Goal: Transaction & Acquisition: Purchase product/service

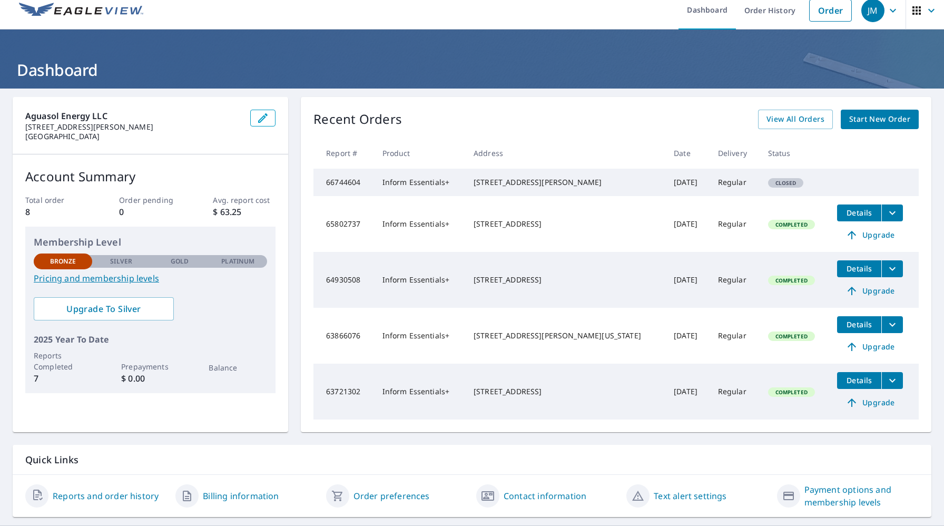
scroll to position [6, 0]
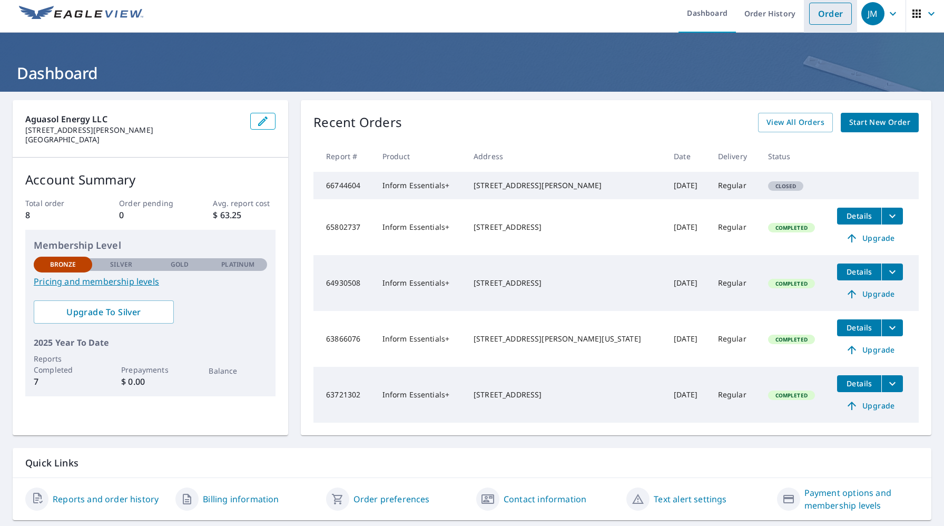
click at [821, 16] on link "Order" at bounding box center [830, 14] width 43 height 22
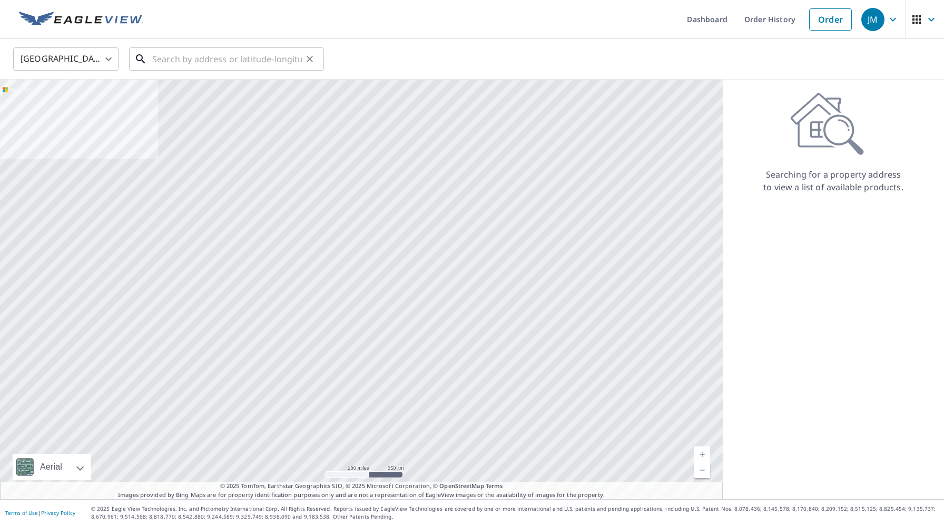
click at [228, 57] on input "text" at bounding box center [227, 58] width 150 height 29
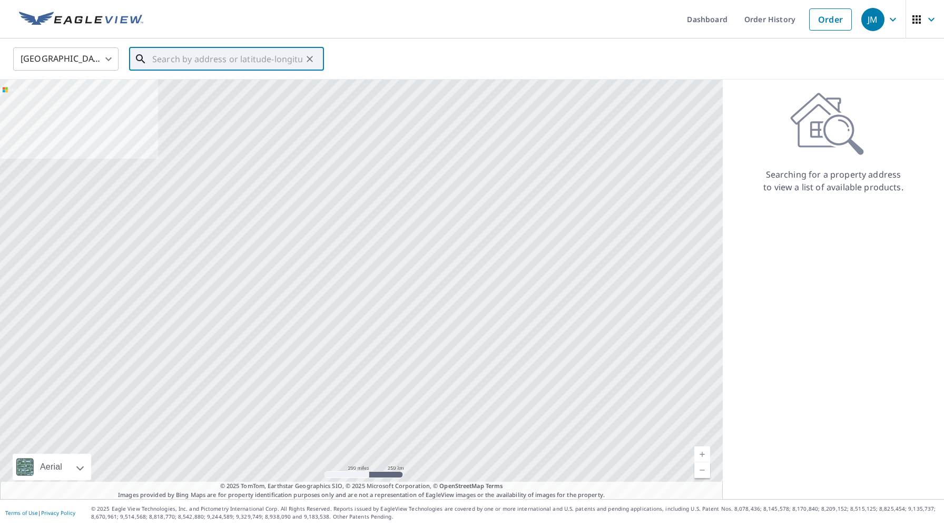
paste input "[STREET_ADDRESS][DATE]"
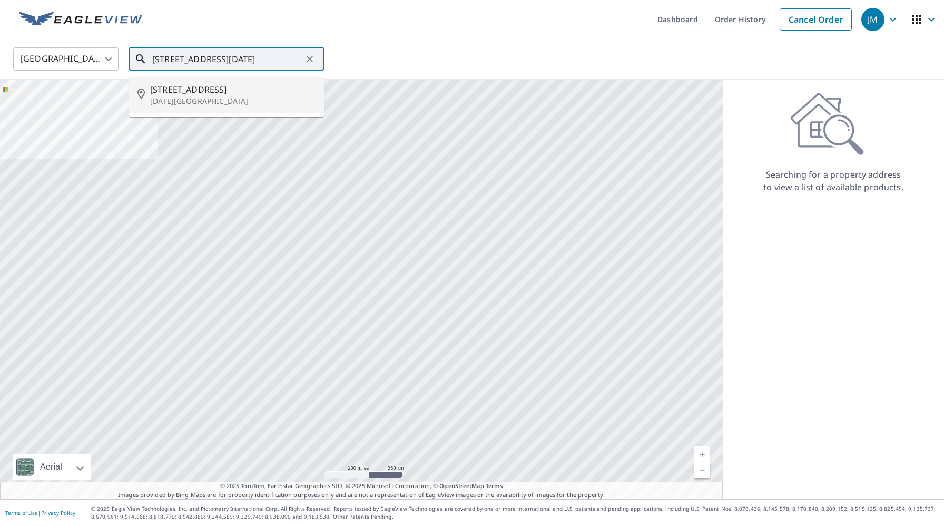
click at [230, 84] on span "[STREET_ADDRESS]" at bounding box center [232, 89] width 165 height 13
type input "[STREET_ADDRESS][DATE]"
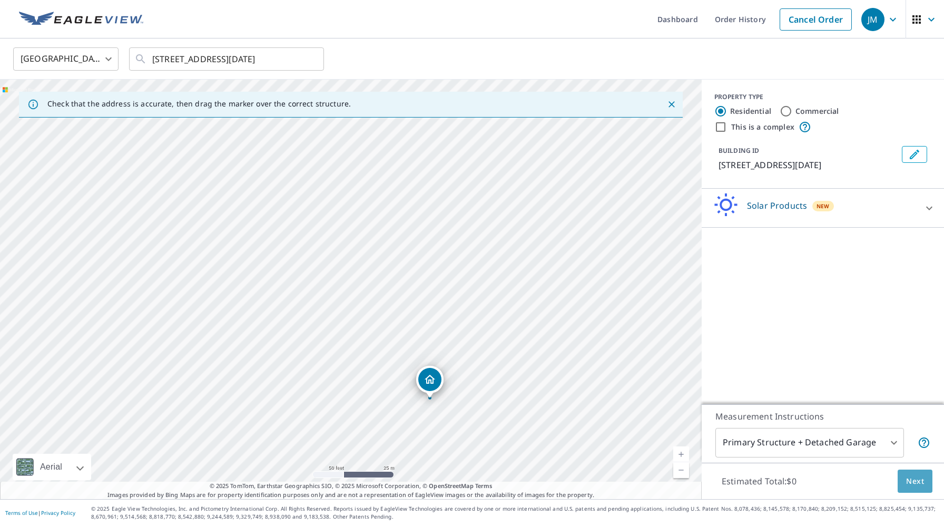
click at [917, 487] on span "Next" at bounding box center [915, 481] width 18 height 13
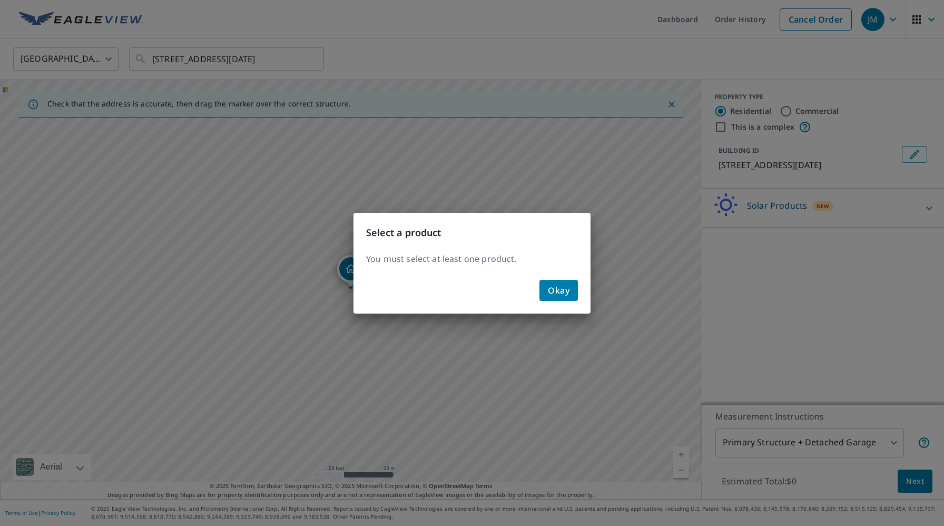
click at [578, 290] on div "Okay" at bounding box center [471, 294] width 237 height 38
click at [569, 291] on button "Okay" at bounding box center [558, 290] width 38 height 21
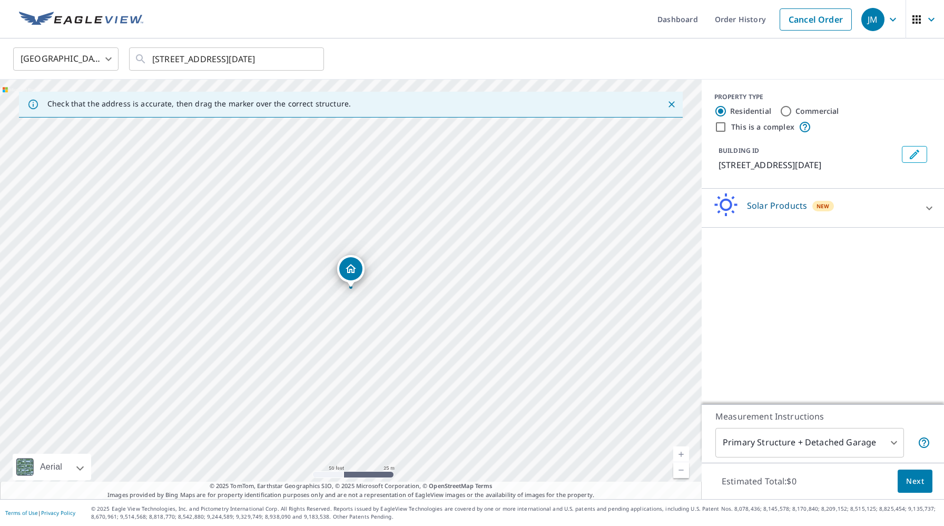
click at [841, 207] on div "Solar Products New" at bounding box center [813, 208] width 206 height 30
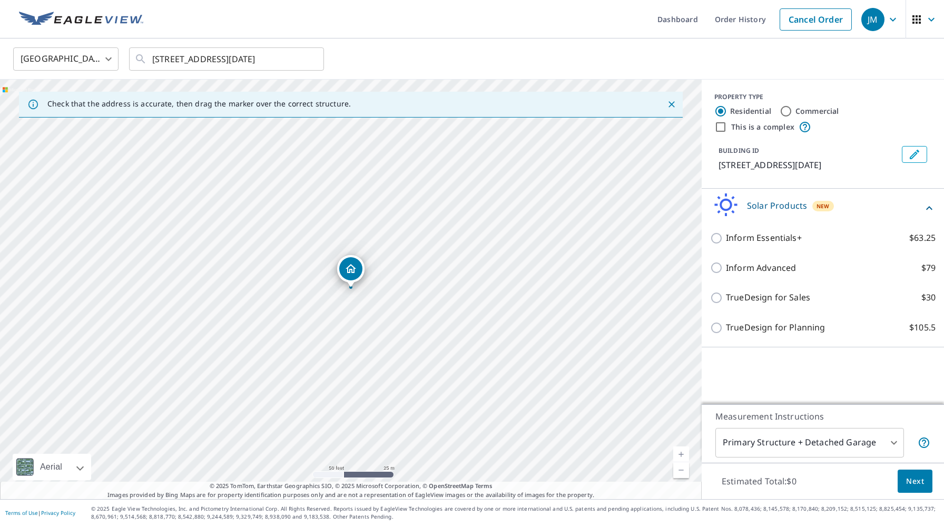
click at [752, 229] on div "Inform Essentials+ $63.25" at bounding box center [822, 238] width 225 height 30
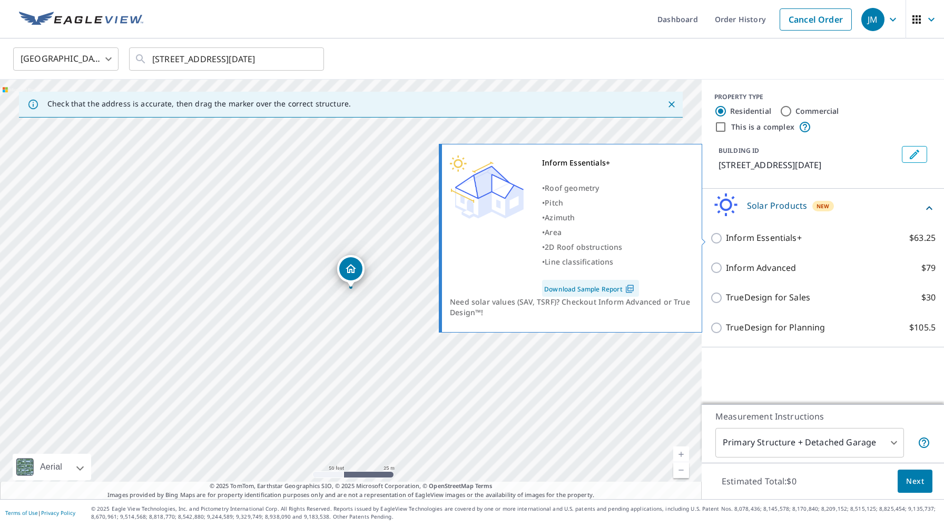
click at [746, 240] on p "Inform Essentials+" at bounding box center [764, 237] width 76 height 13
click at [726, 240] on input "Inform Essentials+ $63.25" at bounding box center [718, 238] width 16 height 13
checkbox input "true"
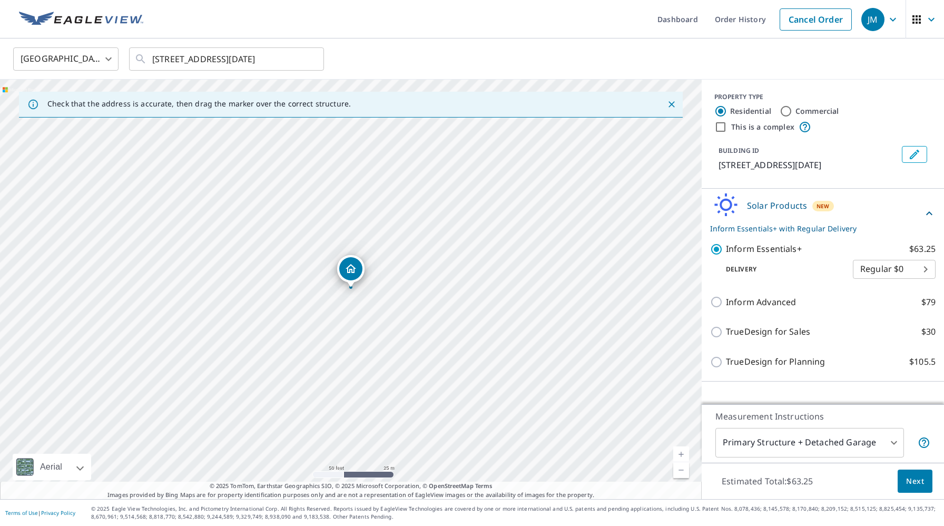
click at [883, 273] on body "JM JM Dashboard Order History Cancel Order JM United States [GEOGRAPHIC_DATA] ​…" at bounding box center [472, 263] width 944 height 526
click at [893, 309] on li "3 Hour $42.25" at bounding box center [894, 307] width 83 height 19
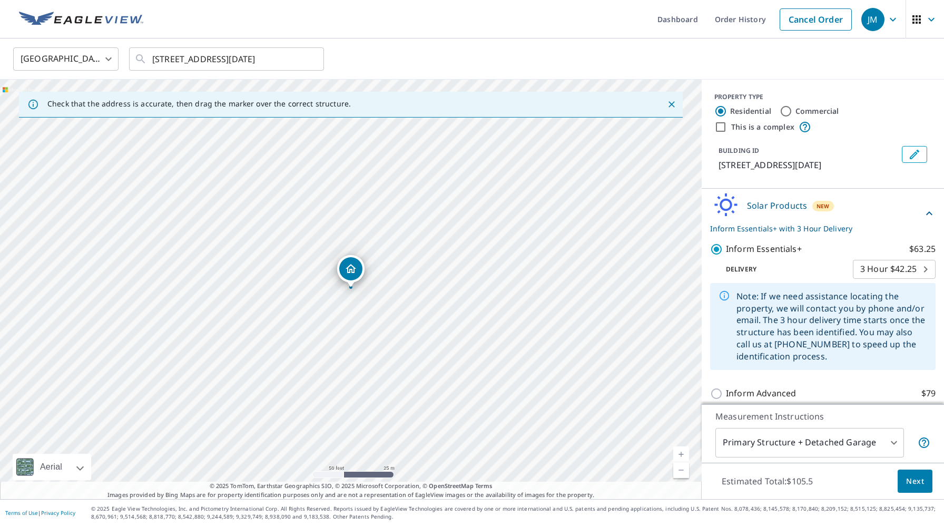
click at [833, 266] on p "Delivery" at bounding box center [781, 268] width 143 height 9
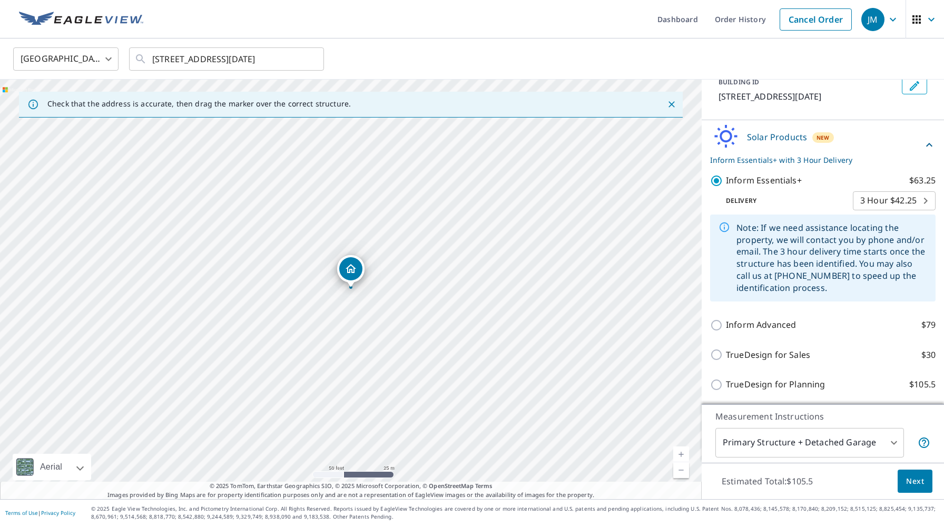
click at [900, 199] on body "JM JM Dashboard Order History Cancel Order JM United States [GEOGRAPHIC_DATA] ​…" at bounding box center [472, 263] width 944 height 526
click at [887, 163] on li "Regular $0" at bounding box center [894, 161] width 83 height 19
type input "8"
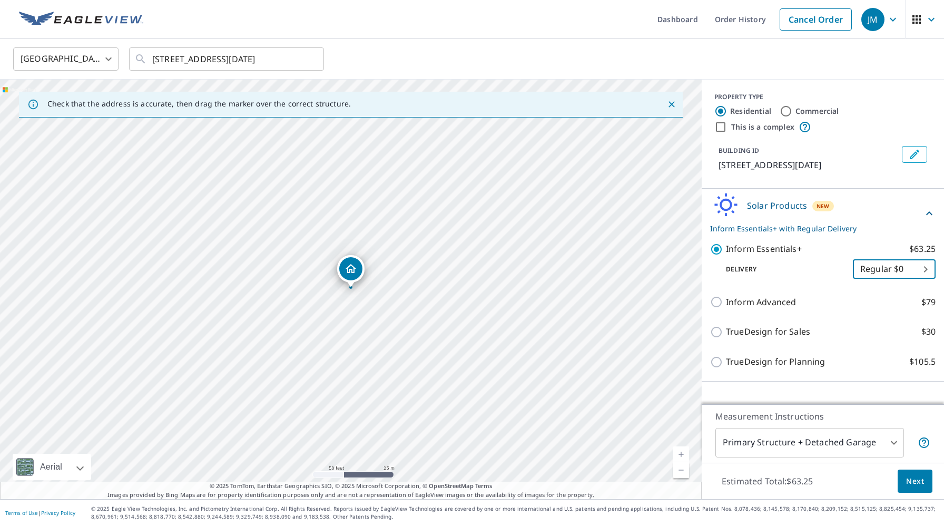
scroll to position [0, 0]
click at [931, 481] on button "Next" at bounding box center [915, 481] width 35 height 24
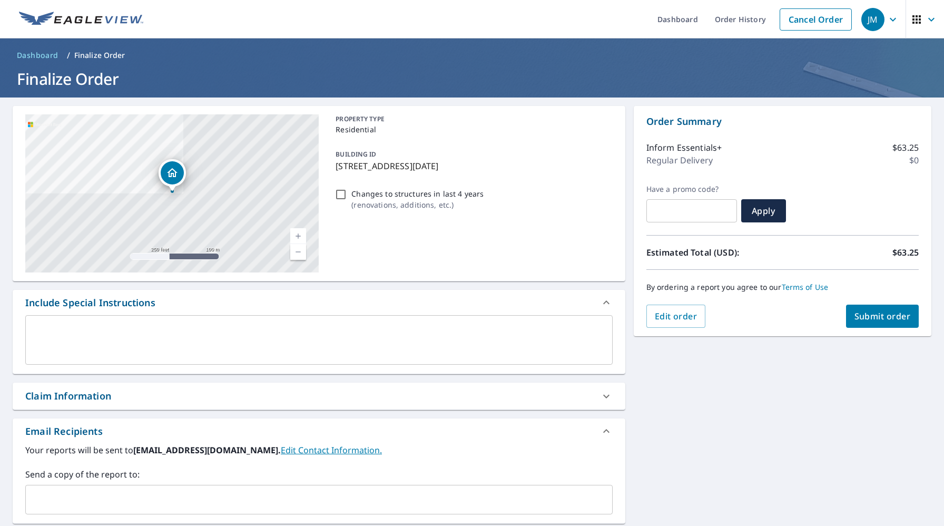
scroll to position [137, 0]
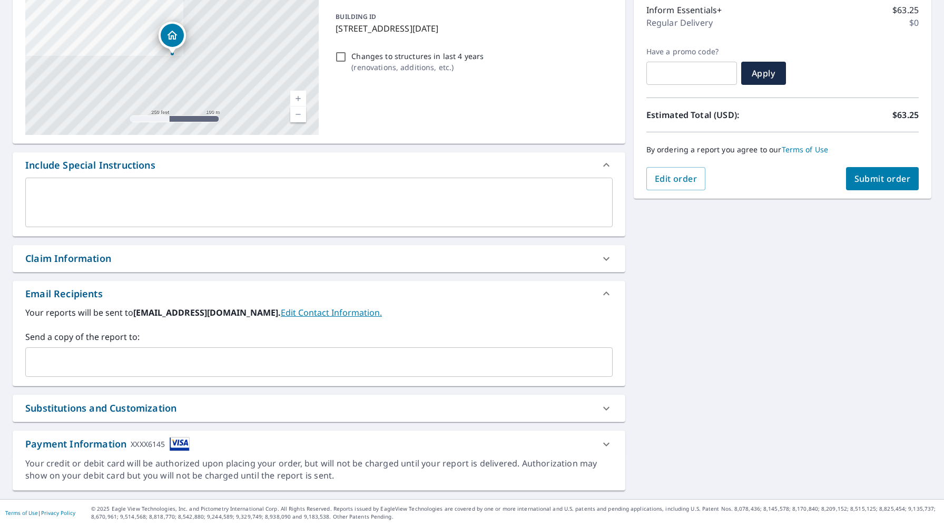
click at [365, 377] on div "Your reports will be sent to [EMAIL_ADDRESS][DOMAIN_NAME]. Edit Contact Informa…" at bounding box center [319, 346] width 613 height 80
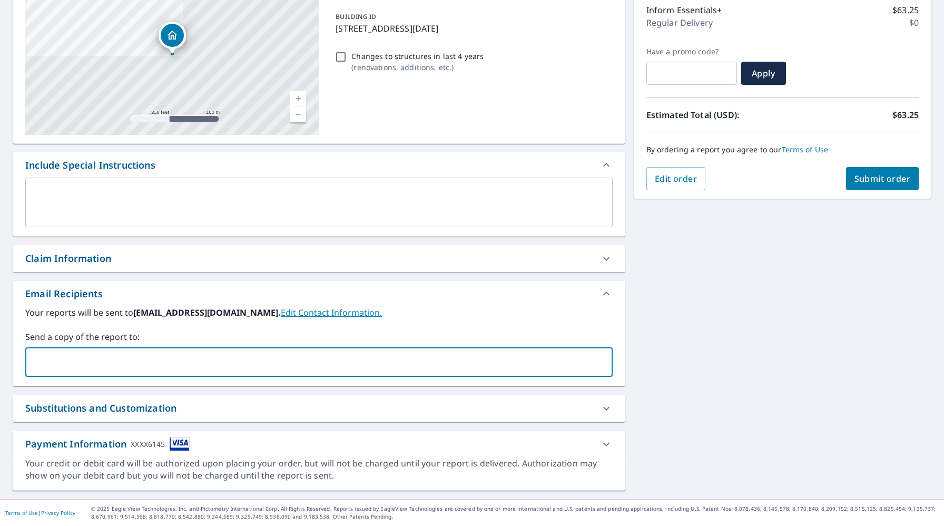
click at [356, 361] on input "text" at bounding box center [311, 362] width 562 height 20
type input "[EMAIL_ADDRESS][DOMAIN_NAME]"
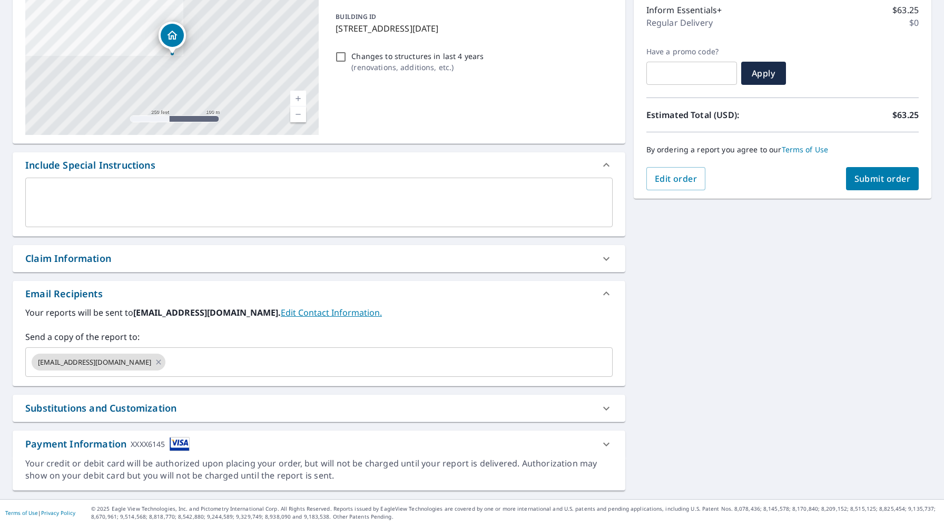
click at [281, 313] on link "Edit Contact Information." at bounding box center [331, 313] width 101 height 12
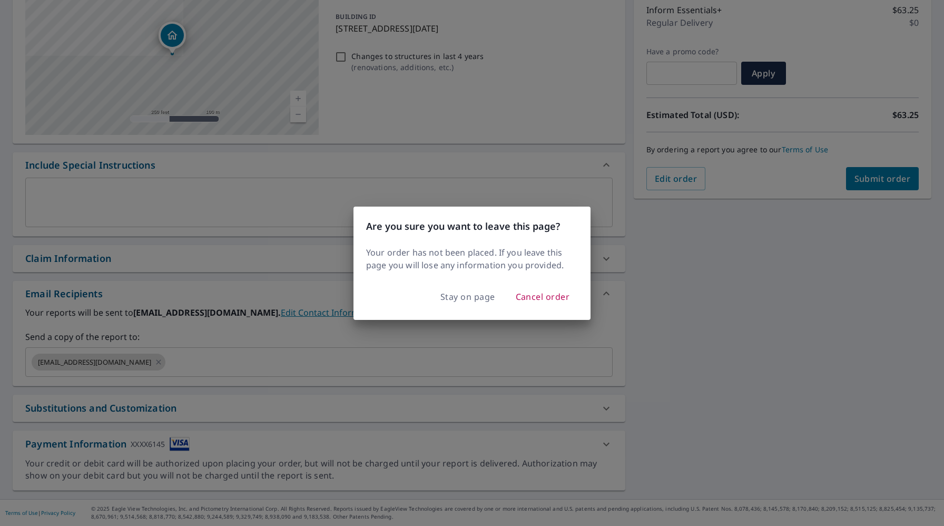
click at [237, 230] on div "Are you sure you want to leave this page? Your order has not been placed. If yo…" at bounding box center [472, 263] width 944 height 526
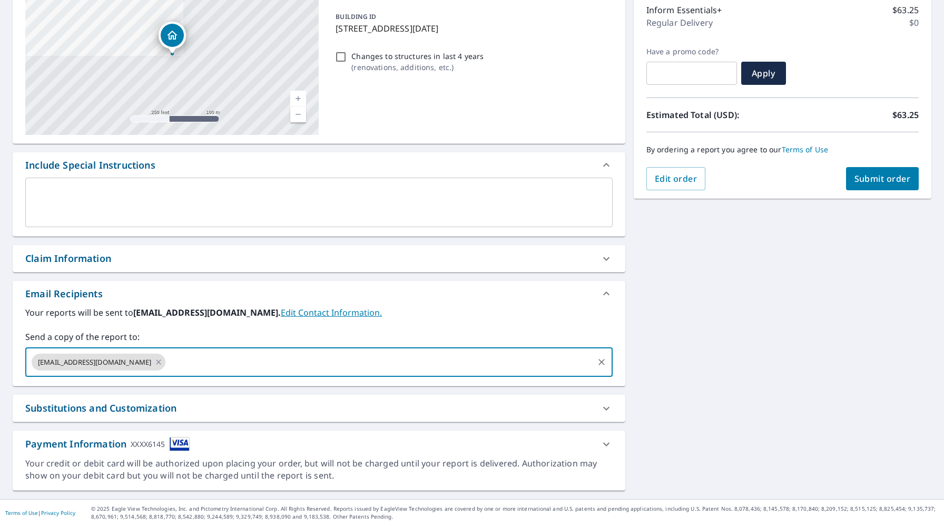
click at [248, 362] on input "text" at bounding box center [379, 362] width 425 height 20
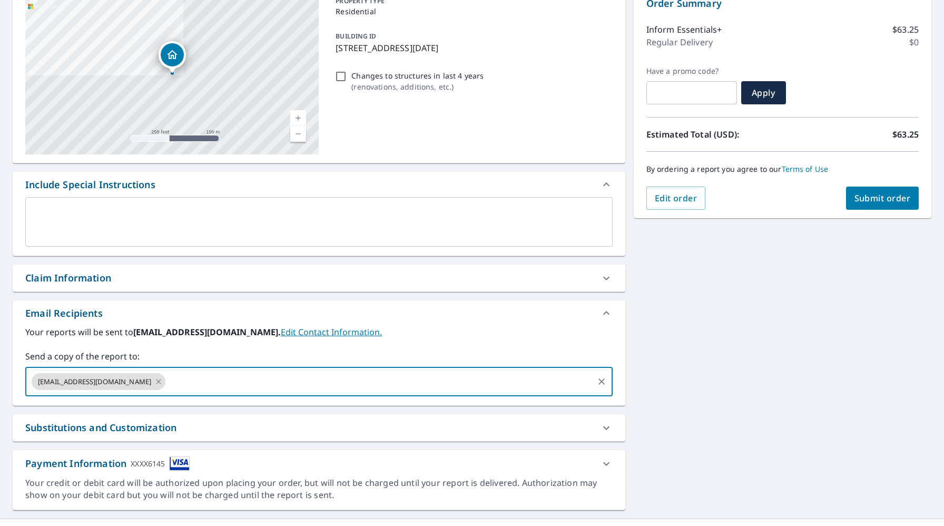
scroll to position [119, 0]
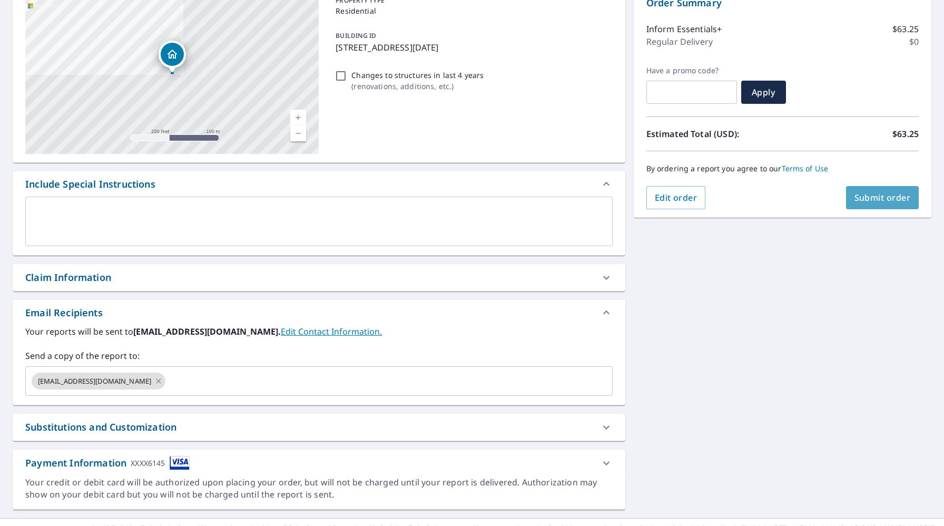
click at [881, 187] on button "Submit order" at bounding box center [882, 197] width 73 height 23
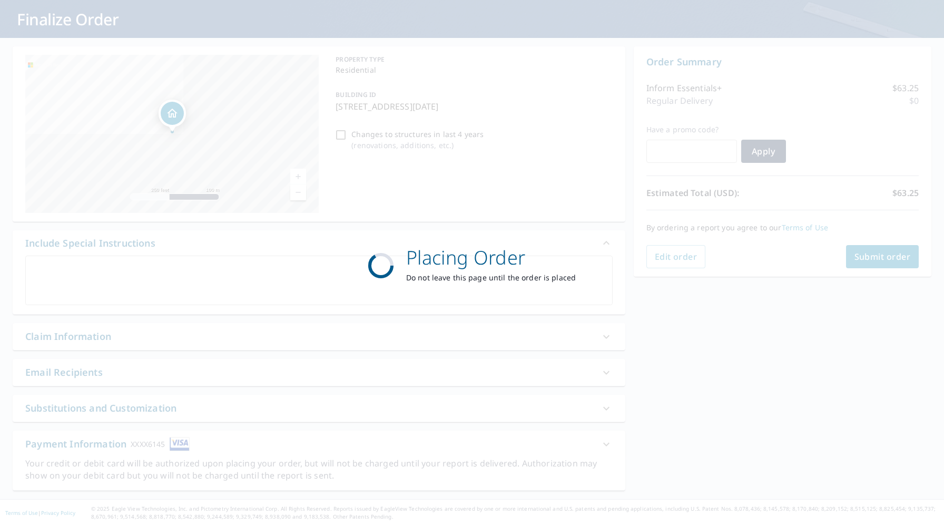
scroll to position [60, 0]
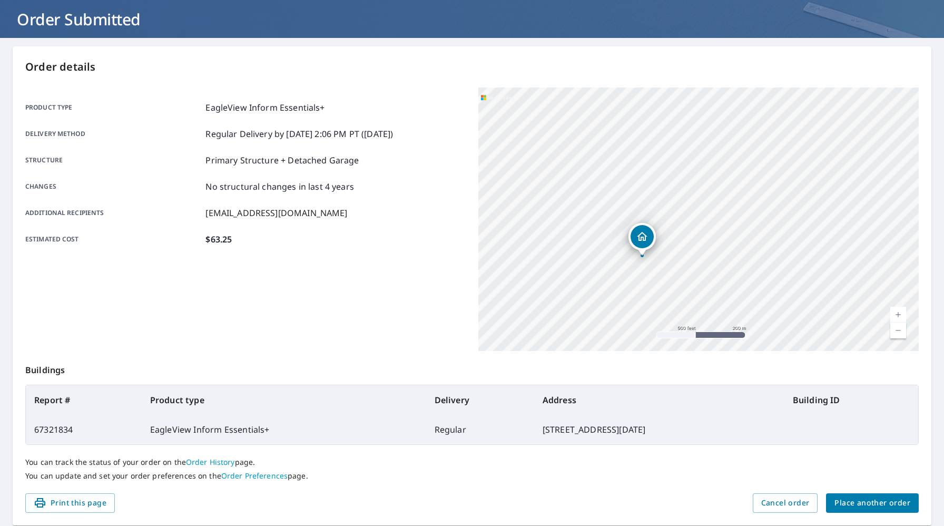
click at [333, 319] on div "Product type EagleView Inform Essentials+ Delivery method Regular Delivery by […" at bounding box center [245, 218] width 440 height 263
drag, startPoint x: 504, startPoint y: 277, endPoint x: 562, endPoint y: 239, distance: 69.4
click at [562, 239] on div "[STREET_ADDRESS][DATE]" at bounding box center [698, 218] width 440 height 263
